Goal: Task Accomplishment & Management: Use online tool/utility

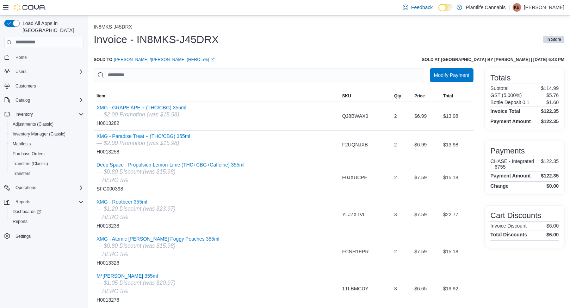
scroll to position [49, 0]
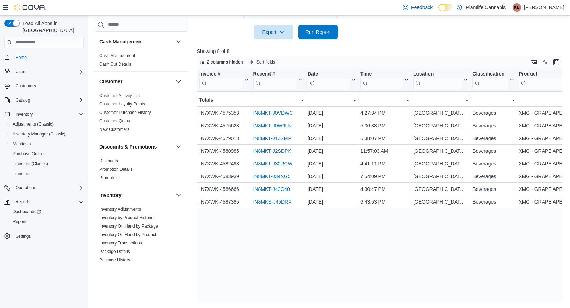
scroll to position [340, 0]
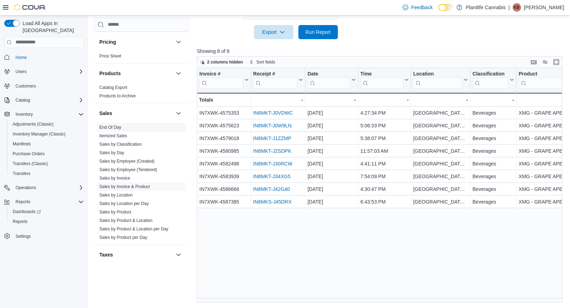
click at [118, 125] on link "End Of Day" at bounding box center [110, 127] width 22 height 5
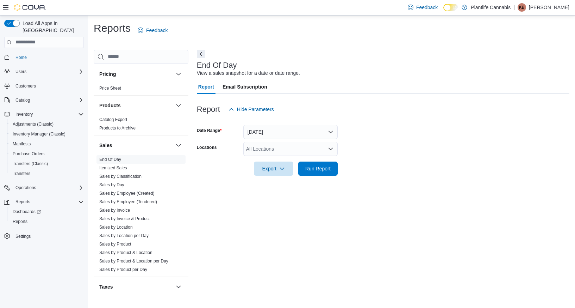
click at [293, 147] on div "All Locations" at bounding box center [290, 149] width 94 height 14
type input "****"
drag, startPoint x: 296, startPoint y: 160, endPoint x: 395, endPoint y: 149, distance: 98.8
click at [303, 159] on span "[GEOGRAPHIC_DATA] - [GEOGRAPHIC_DATA]" at bounding box center [315, 160] width 107 height 7
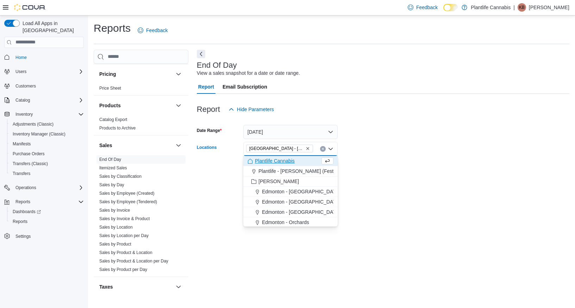
drag, startPoint x: 395, startPoint y: 149, endPoint x: 330, endPoint y: 168, distance: 67.0
click at [394, 149] on form "Date Range [DATE] Locations [GEOGRAPHIC_DATA] - [GEOGRAPHIC_DATA] Combo box. Se…" at bounding box center [383, 145] width 373 height 59
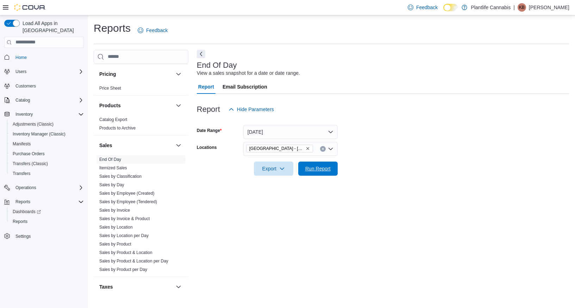
drag, startPoint x: 329, startPoint y: 168, endPoint x: 443, endPoint y: 163, distance: 113.9
click at [329, 168] on span "Run Report" at bounding box center [317, 168] width 25 height 7
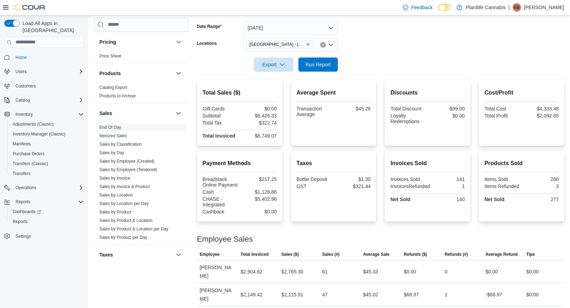
scroll to position [145, 0]
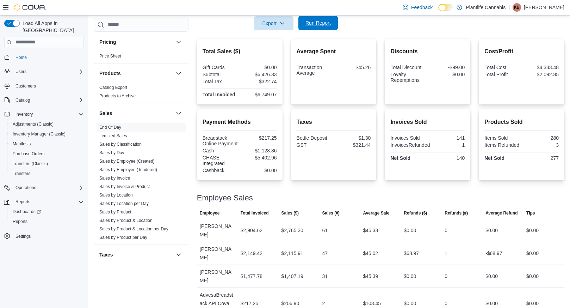
click at [325, 28] on span "Run Report" at bounding box center [318, 23] width 31 height 14
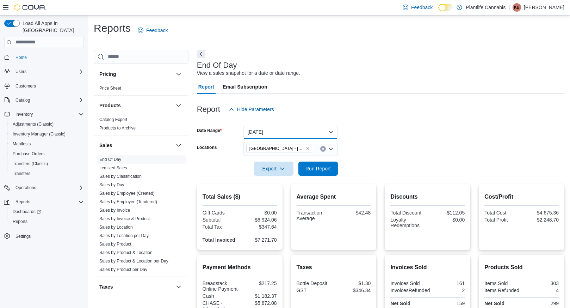
click at [266, 129] on button "[DATE]" at bounding box center [290, 132] width 94 height 14
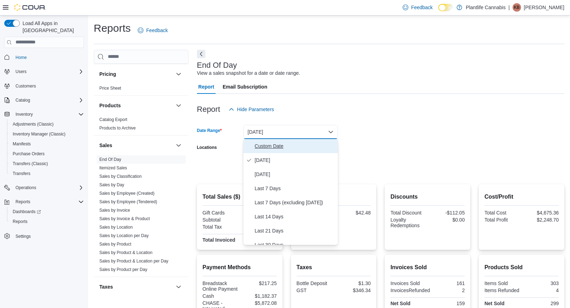
click at [266, 145] on span "Custom Date" at bounding box center [295, 146] width 80 height 8
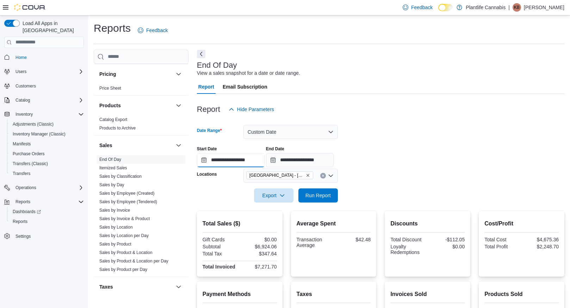
click at [245, 158] on input "**********" at bounding box center [231, 160] width 68 height 14
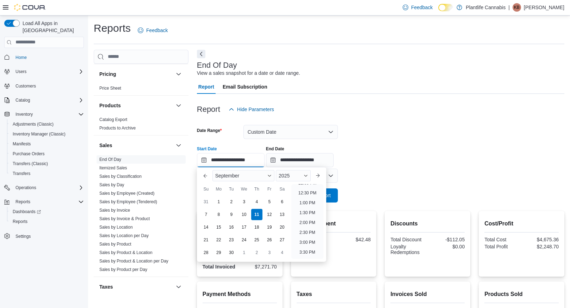
scroll to position [276, 0]
click at [305, 228] on li "4:00 PM" at bounding box center [307, 229] width 21 height 8
type input "**********"
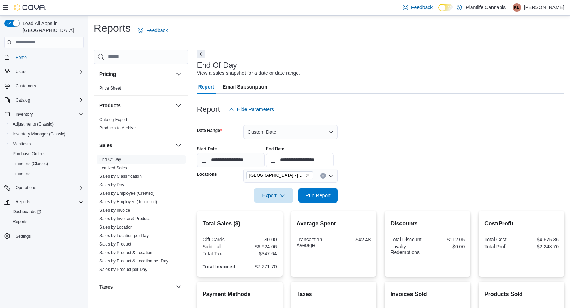
click at [326, 163] on input "**********" at bounding box center [300, 160] width 68 height 14
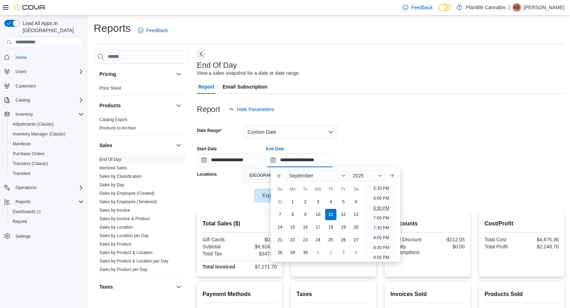
scroll to position [340, 0]
click at [386, 203] on li "6:00 PM" at bounding box center [381, 204] width 21 height 8
type input "**********"
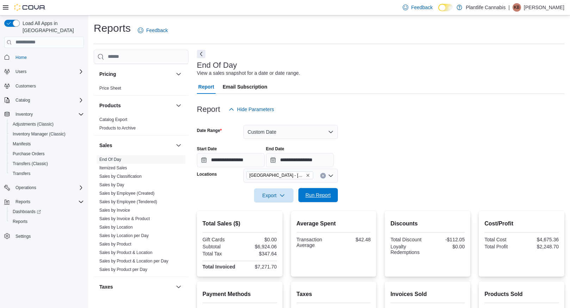
click at [328, 195] on span "Run Report" at bounding box center [317, 194] width 25 height 7
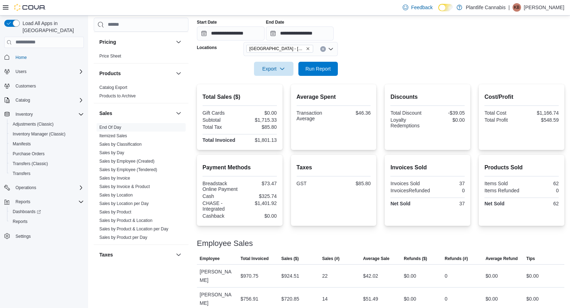
scroll to position [122, 0]
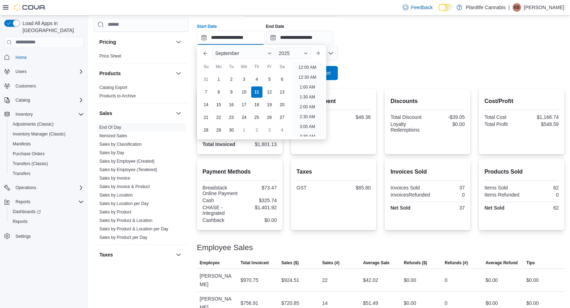
click at [247, 38] on input "**********" at bounding box center [231, 38] width 68 height 14
drag, startPoint x: 310, startPoint y: 84, endPoint x: 312, endPoint y: 76, distance: 8.0
click at [310, 84] on li "6:00 PM" at bounding box center [307, 85] width 21 height 8
type input "**********"
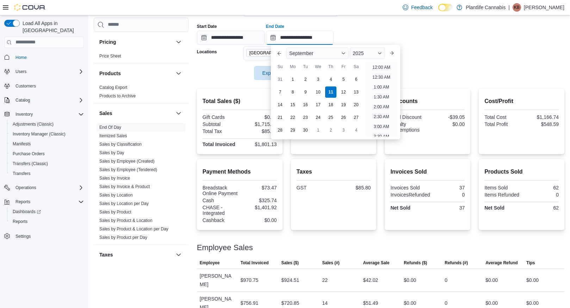
click at [317, 39] on input "**********" at bounding box center [300, 38] width 68 height 14
drag, startPoint x: 380, startPoint y: 83, endPoint x: 347, endPoint y: 70, distance: 35.6
click at [380, 83] on li "8:00 PM" at bounding box center [381, 85] width 21 height 8
type input "**********"
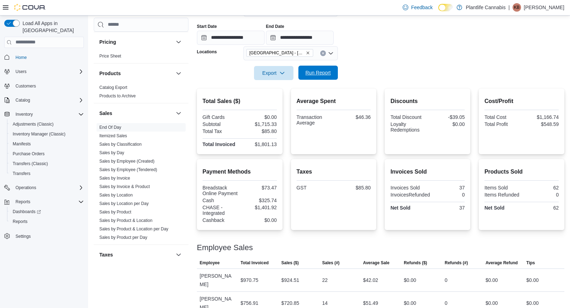
click at [329, 71] on span "Run Report" at bounding box center [317, 72] width 25 height 7
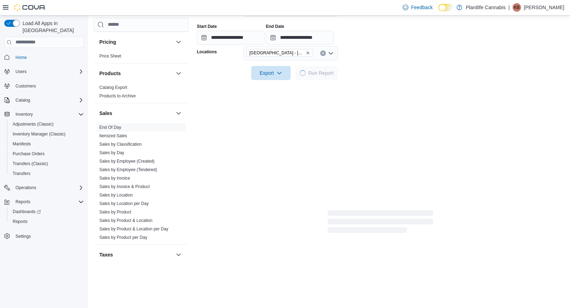
scroll to position [105, 0]
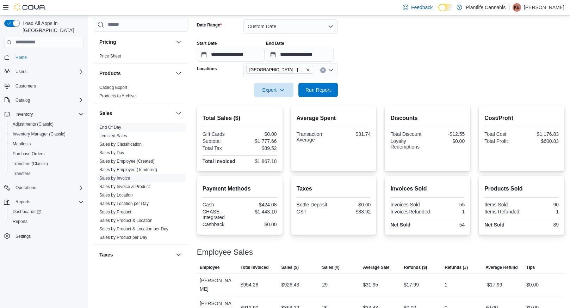
click at [118, 175] on link "Sales by Invoice" at bounding box center [114, 177] width 31 height 5
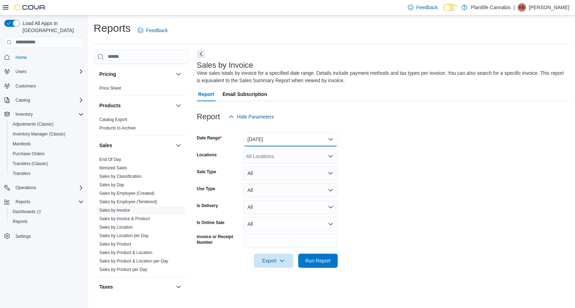
click at [267, 140] on button "[DATE]" at bounding box center [290, 139] width 94 height 14
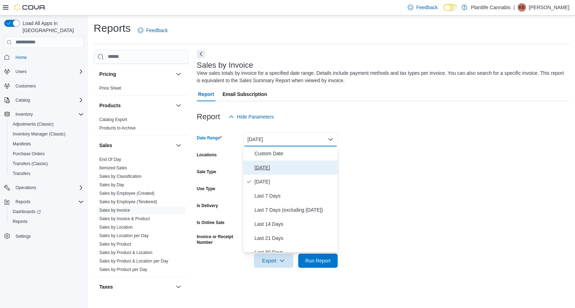
drag, startPoint x: 265, startPoint y: 167, endPoint x: 267, endPoint y: 163, distance: 4.7
click at [265, 167] on span "[DATE]" at bounding box center [295, 167] width 80 height 8
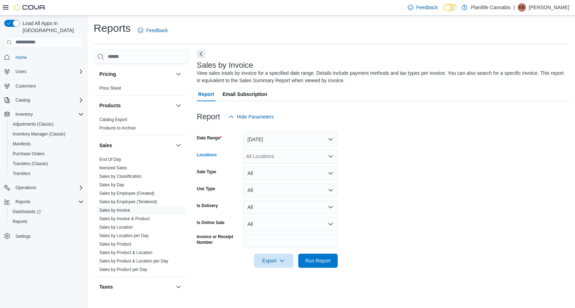
click at [270, 153] on div "All Locations" at bounding box center [290, 156] width 94 height 14
type input "****"
click at [274, 166] on span "[GEOGRAPHIC_DATA] - [GEOGRAPHIC_DATA]" at bounding box center [315, 168] width 107 height 7
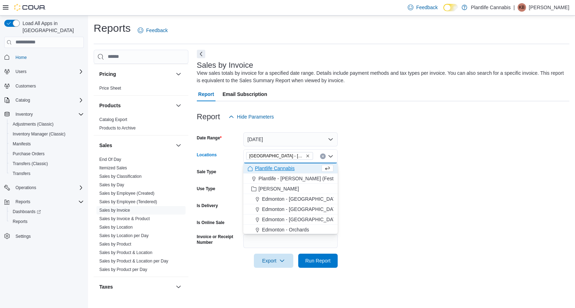
drag, startPoint x: 446, startPoint y: 185, endPoint x: 377, endPoint y: 252, distance: 96.9
click at [446, 185] on form "Date Range [DATE] Locations [GEOGRAPHIC_DATA] - [GEOGRAPHIC_DATA] Combo box. Se…" at bounding box center [383, 196] width 373 height 144
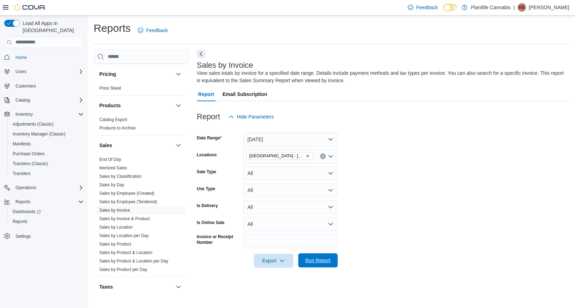
click at [335, 261] on button "Run Report" at bounding box center [317, 260] width 39 height 14
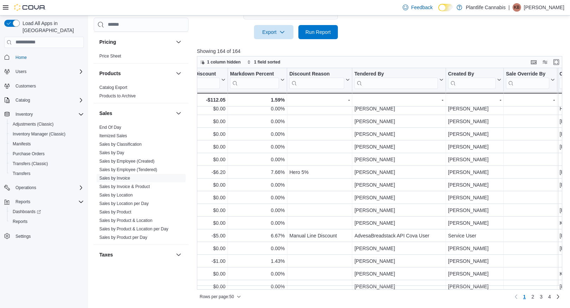
scroll to position [207, 760]
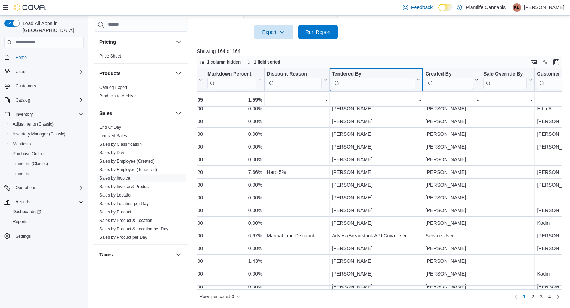
click at [376, 81] on input "search" at bounding box center [374, 82] width 84 height 11
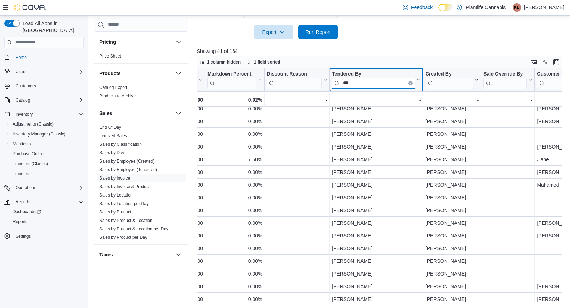
type input "***"
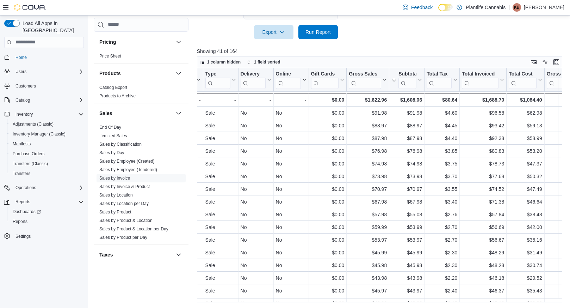
scroll to position [0, 265]
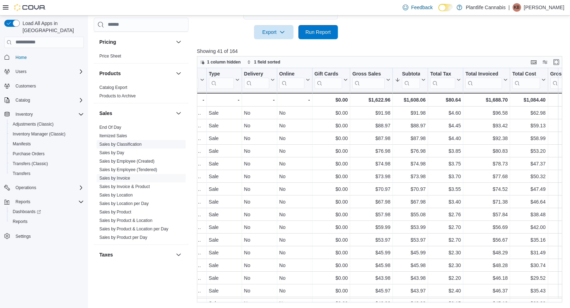
click at [136, 142] on link "Sales by Classification" at bounding box center [120, 144] width 42 height 5
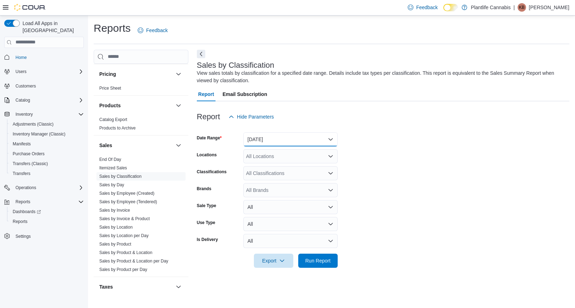
click at [294, 139] on button "[DATE]" at bounding box center [290, 139] width 94 height 14
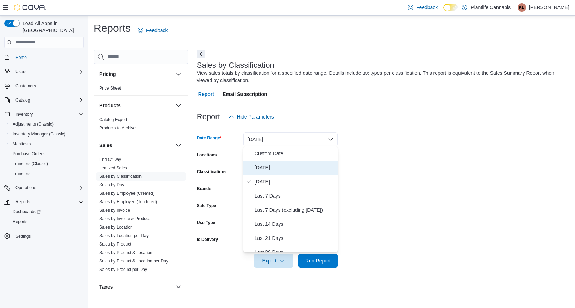
click at [272, 167] on span "[DATE]" at bounding box center [295, 167] width 80 height 8
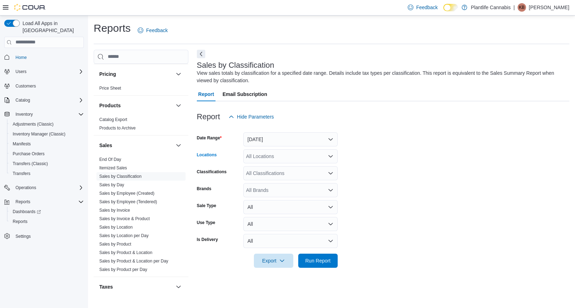
click at [273, 156] on div "All Locations" at bounding box center [290, 156] width 94 height 14
type input "****"
drag, startPoint x: 282, startPoint y: 166, endPoint x: 412, endPoint y: 172, distance: 130.5
click at [283, 166] on span "[GEOGRAPHIC_DATA] - [GEOGRAPHIC_DATA]" at bounding box center [315, 168] width 107 height 7
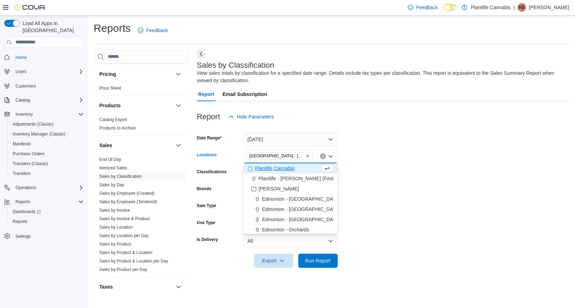
drag, startPoint x: 412, startPoint y: 172, endPoint x: 353, endPoint y: 245, distance: 94.4
click at [410, 173] on form "Date Range [DATE] Locations [GEOGRAPHIC_DATA] - [GEOGRAPHIC_DATA] Combo box. Se…" at bounding box center [383, 196] width 373 height 144
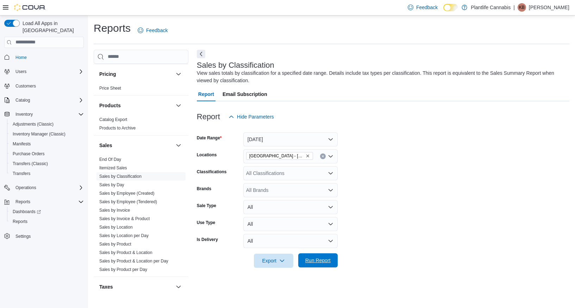
drag, startPoint x: 316, startPoint y: 261, endPoint x: 441, endPoint y: 259, distance: 125.4
click at [317, 260] on span "Run Report" at bounding box center [317, 260] width 25 height 7
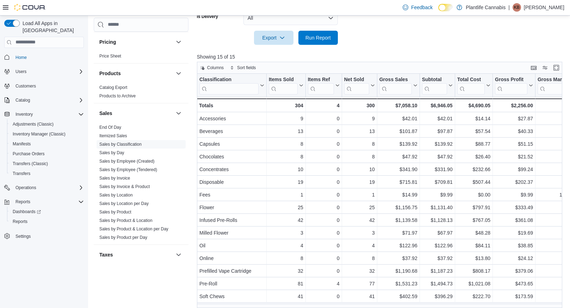
scroll to position [228, 0]
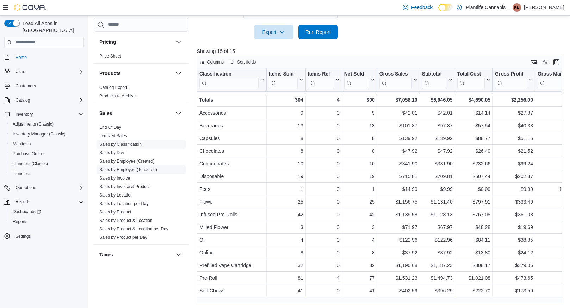
click at [149, 169] on link "Sales by Employee (Tendered)" at bounding box center [128, 169] width 58 height 5
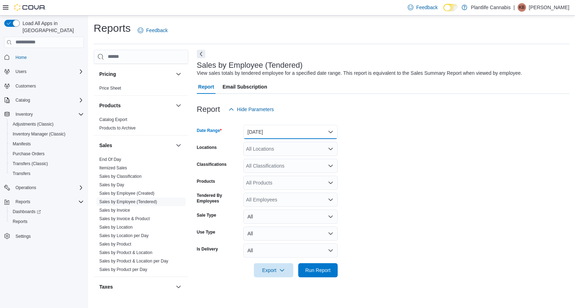
click at [259, 130] on button "[DATE]" at bounding box center [290, 132] width 94 height 14
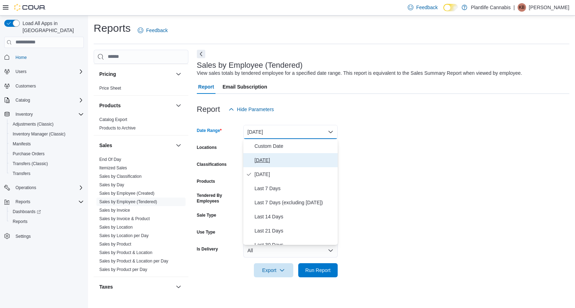
click at [267, 158] on span "[DATE]" at bounding box center [295, 160] width 80 height 8
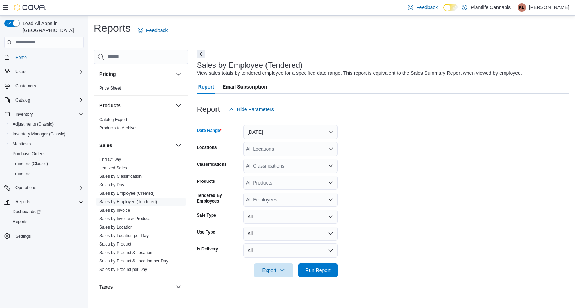
click at [268, 147] on div "All Locations" at bounding box center [290, 149] width 94 height 14
type input "****"
click at [274, 160] on span "[GEOGRAPHIC_DATA] - [GEOGRAPHIC_DATA]" at bounding box center [315, 160] width 107 height 7
click at [381, 167] on form "Date Range [DATE] Locations [GEOGRAPHIC_DATA] - [GEOGRAPHIC_DATA] Classificatio…" at bounding box center [383, 196] width 373 height 161
click at [281, 164] on div "All Classifications" at bounding box center [290, 166] width 94 height 14
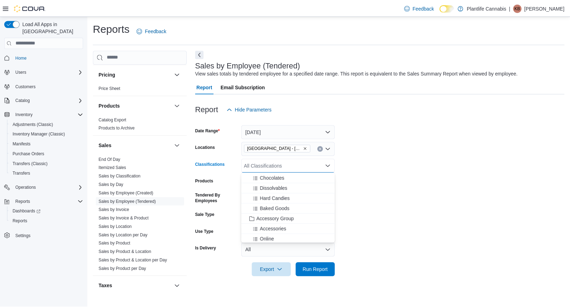
scroll to position [91, 0]
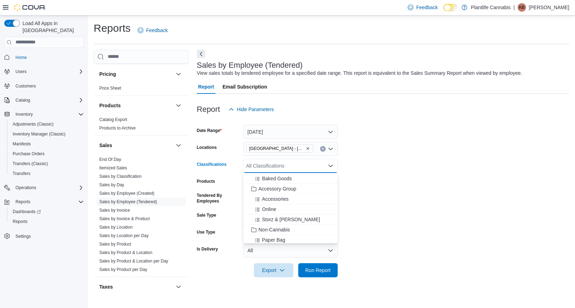
click at [292, 189] on span "Accessory Group" at bounding box center [278, 188] width 38 height 7
drag, startPoint x: 406, startPoint y: 199, endPoint x: 362, endPoint y: 243, distance: 63.0
click at [406, 199] on form "Date Range [DATE] Locations [GEOGRAPHIC_DATA] - [GEOGRAPHIC_DATA] Classificatio…" at bounding box center [383, 196] width 373 height 161
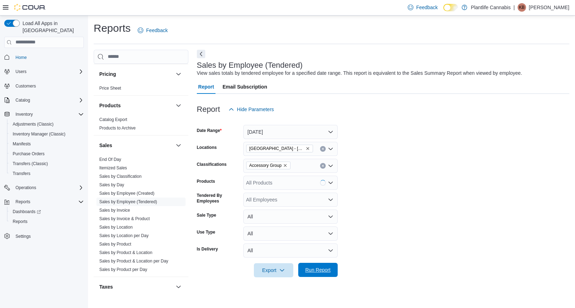
click at [325, 268] on span "Run Report" at bounding box center [317, 269] width 25 height 7
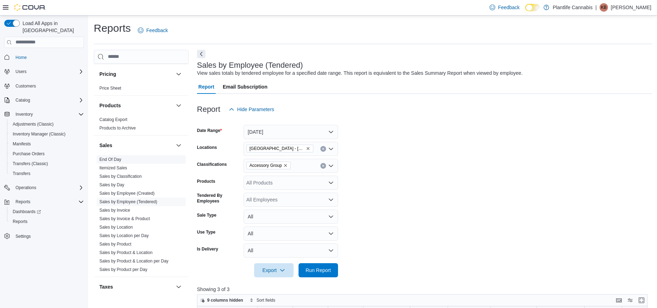
click at [115, 160] on link "End Of Day" at bounding box center [110, 159] width 22 height 5
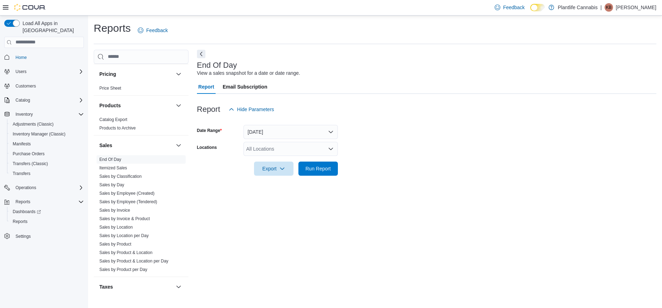
click at [292, 149] on div "All Locations" at bounding box center [290, 149] width 94 height 14
type input "****"
drag, startPoint x: 297, startPoint y: 160, endPoint x: 299, endPoint y: 137, distance: 23.1
click at [297, 160] on span "[GEOGRAPHIC_DATA] - [GEOGRAPHIC_DATA]" at bounding box center [315, 160] width 107 height 7
click at [301, 132] on button "[DATE]" at bounding box center [290, 132] width 94 height 14
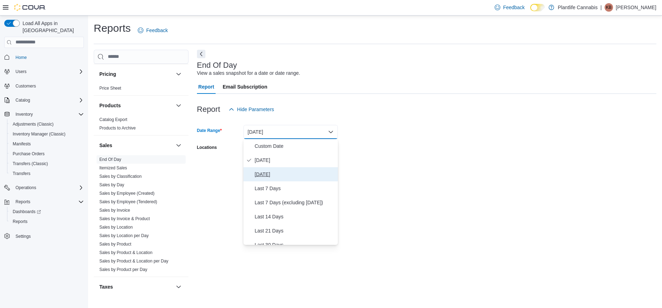
drag, startPoint x: 286, startPoint y: 169, endPoint x: 291, endPoint y: 171, distance: 4.7
click at [286, 170] on span "[DATE]" at bounding box center [295, 174] width 80 height 8
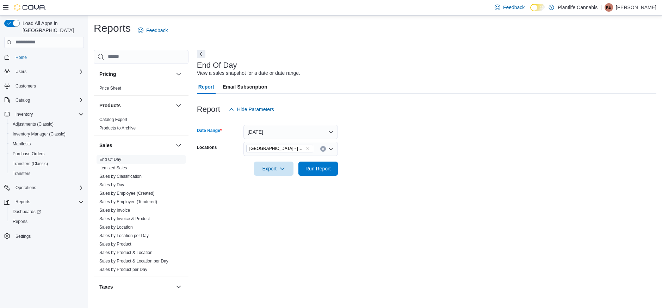
drag, startPoint x: 372, startPoint y: 173, endPoint x: 339, endPoint y: 169, distance: 33.3
click at [373, 173] on form "Date Range [DATE] Locations [GEOGRAPHIC_DATA] - [GEOGRAPHIC_DATA] Export Run Re…" at bounding box center [426, 145] width 459 height 59
click at [321, 167] on span "Run Report" at bounding box center [317, 168] width 25 height 7
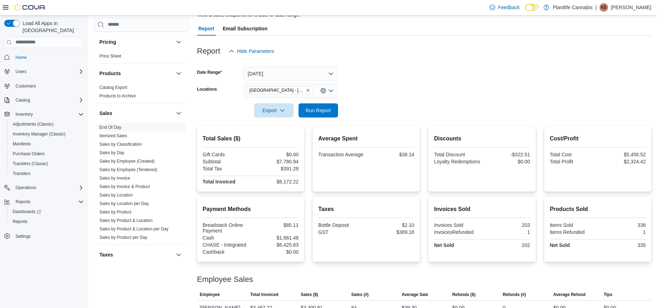
scroll to position [58, 0]
click at [282, 78] on button "[DATE]" at bounding box center [290, 74] width 94 height 14
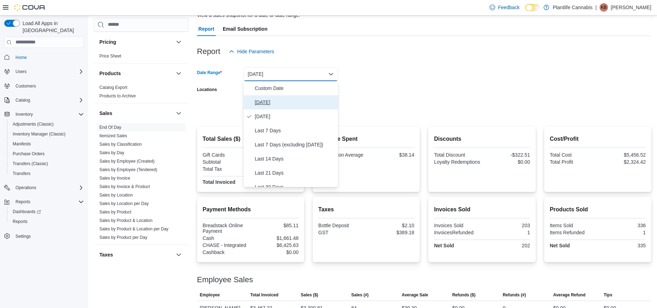
drag, startPoint x: 274, startPoint y: 104, endPoint x: 317, endPoint y: 102, distance: 43.4
click at [274, 104] on span "[DATE]" at bounding box center [295, 102] width 80 height 8
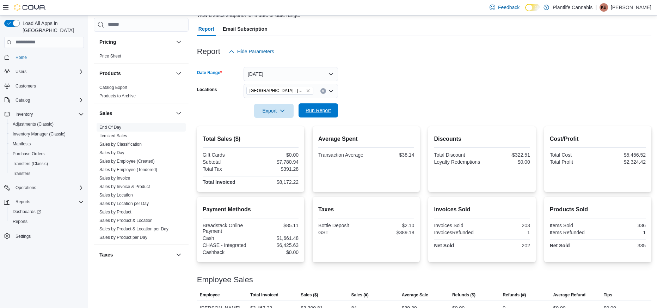
click at [321, 112] on span "Run Report" at bounding box center [317, 110] width 25 height 7
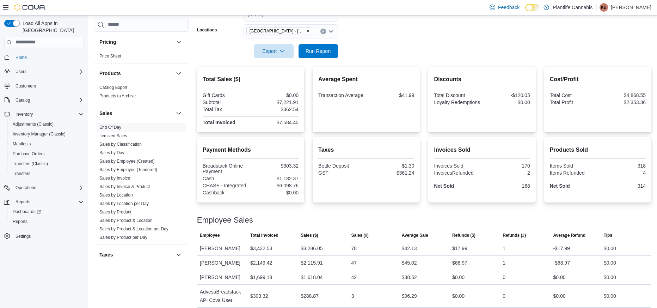
scroll to position [123, 0]
